Goal: Information Seeking & Learning: Learn about a topic

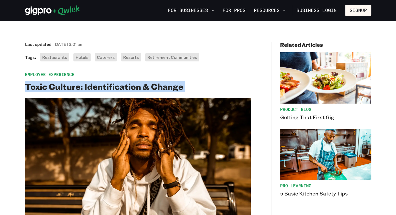
drag, startPoint x: 26, startPoint y: 88, endPoint x: 215, endPoint y: 95, distance: 189.1
click at [215, 95] on div "Last updated: [DATE] 3:01 am Tags: Restaurants Hotels Caterers Resorts Retireme…" at bounding box center [138, 140] width 226 height 196
copy h2 "Toxic Culture: Identification & Change"
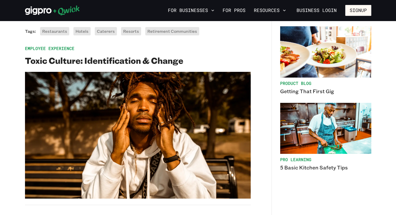
click at [194, 39] on div "Last updated: [DATE] 3:01 am Tags: Restaurants Hotels Caterers Resorts Retireme…" at bounding box center [138, 114] width 226 height 196
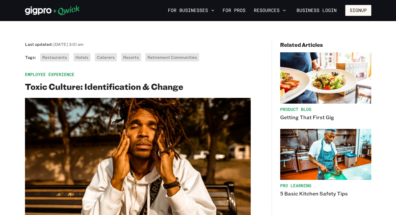
drag, startPoint x: 82, startPoint y: 11, endPoint x: 24, endPoint y: 13, distance: 57.9
click at [23, 14] on div "For Businesses For Pros Resources Business Login Signup" at bounding box center [198, 10] width 357 height 11
drag, startPoint x: 24, startPoint y: 11, endPoint x: 74, endPoint y: 13, distance: 49.8
click at [74, 13] on div "For Businesses For Pros Resources Business Login Signup" at bounding box center [198, 10] width 357 height 11
click at [223, 60] on div "Last updated: [DATE] 3:01 am Tags: Restaurants Hotels Caterers Resorts Retireme…" at bounding box center [138, 52] width 226 height 20
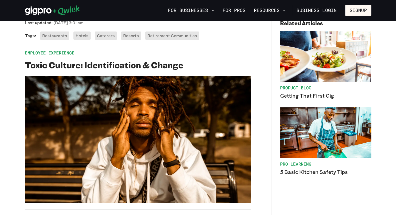
scroll to position [78, 0]
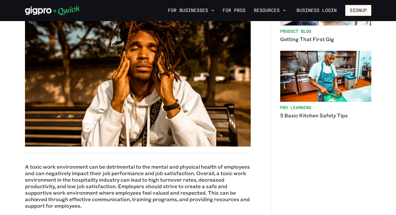
drag, startPoint x: 24, startPoint y: 165, endPoint x: 28, endPoint y: 167, distance: 4.4
click at [28, 167] on p "A toxic work environment can be detrimental to the mental and physical health o…" at bounding box center [138, 187] width 226 height 46
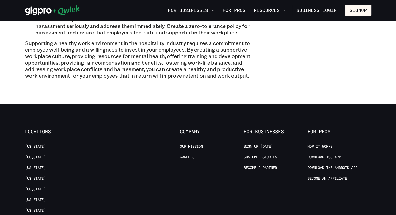
scroll to position [546, 0]
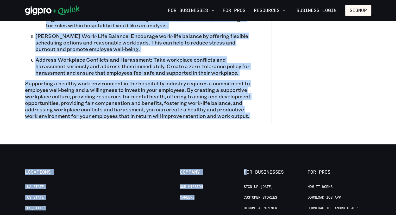
drag, startPoint x: 26, startPoint y: 167, endPoint x: 248, endPoint y: 126, distance: 225.2
click at [248, 126] on main "Last updated: [DATE] 3:01 am Tags: Restaurants Hotels Caterers Resorts Retireme…" at bounding box center [198, 1] width 396 height 1013
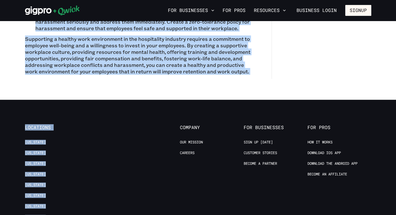
scroll to position [655, 0]
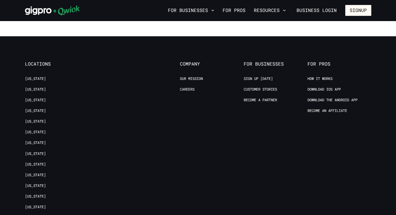
drag, startPoint x: 23, startPoint y: 73, endPoint x: 143, endPoint y: 20, distance: 130.7
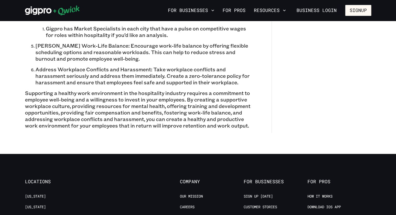
scroll to position [524, 0]
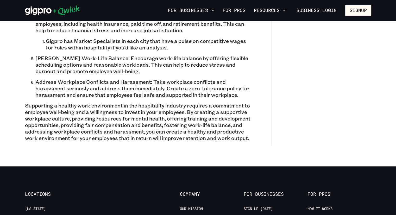
click at [246, 136] on p "Supporting a healthy work environment in the hospitality industry requires a co…" at bounding box center [138, 121] width 226 height 39
click at [249, 138] on p "Supporting a healthy work environment in the hospitality industry requires a co…" at bounding box center [138, 121] width 226 height 39
click at [248, 139] on p "Supporting a healthy work environment in the hospitality industry requires a co…" at bounding box center [138, 121] width 226 height 39
click at [246, 140] on p "Supporting a healthy work environment in the hospitality industry requires a co…" at bounding box center [138, 121] width 226 height 39
click at [244, 140] on p "Supporting a healthy work environment in the hospitality industry requires a co…" at bounding box center [138, 121] width 226 height 39
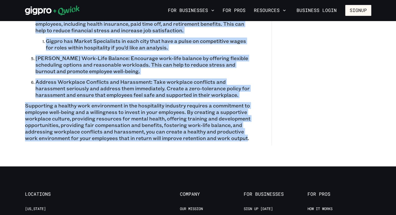
drag, startPoint x: 245, startPoint y: 137, endPoint x: 30, endPoint y: 24, distance: 243.2
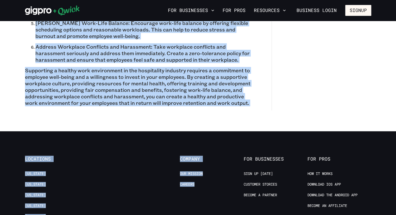
scroll to position [574, 0]
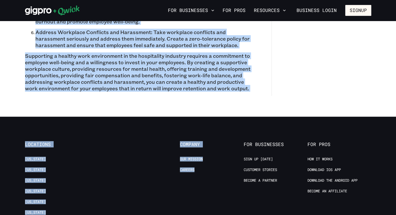
drag, startPoint x: 27, startPoint y: 55, endPoint x: 249, endPoint y: 91, distance: 224.9
copy div "A toxic work environment can be detrimental to the mental and physical health o…"
